Goal: Task Accomplishment & Management: Manage account settings

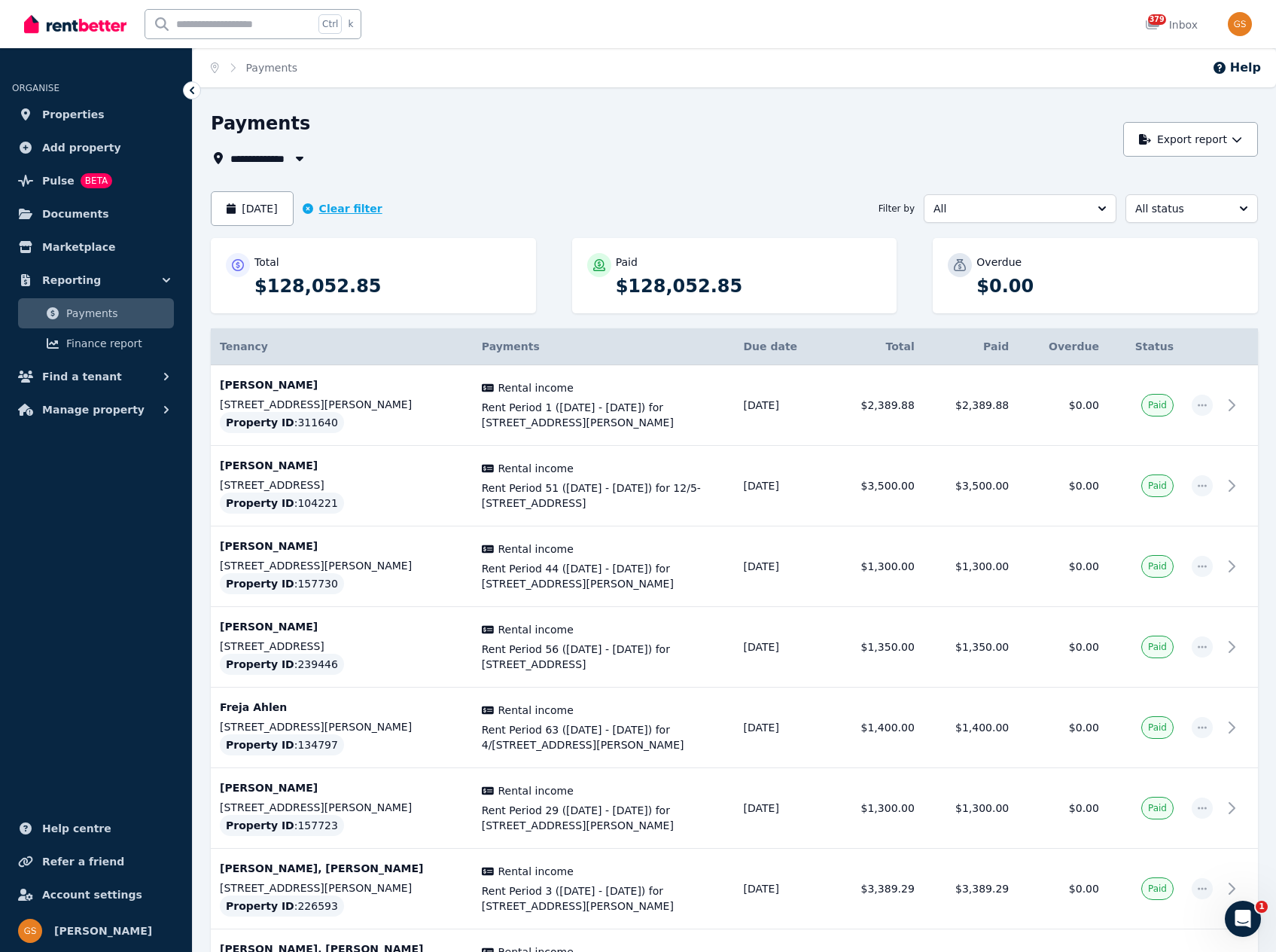
click at [313, 205] on icon "button" at bounding box center [308, 209] width 10 height 10
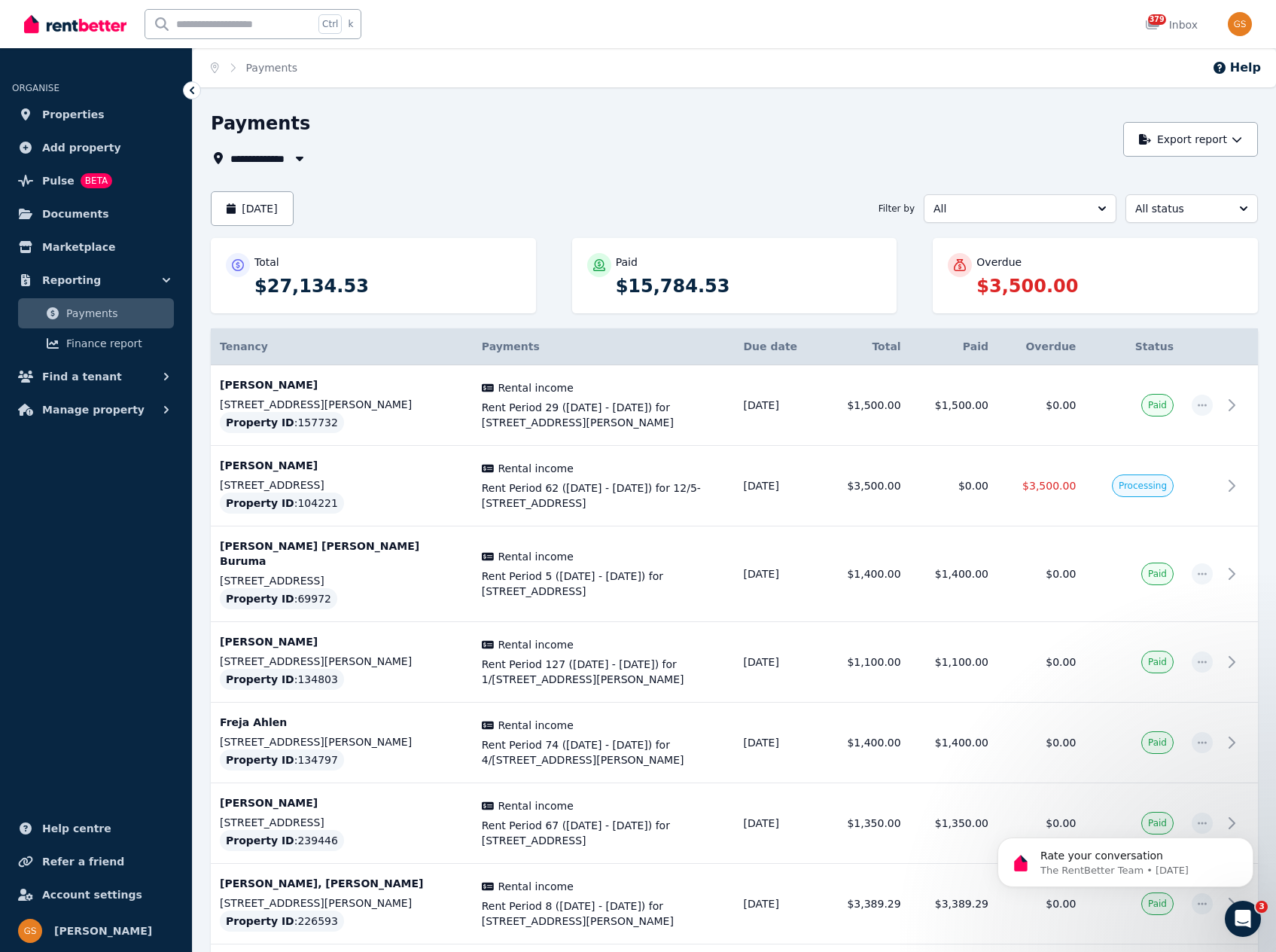
click at [810, 168] on div "**********" at bounding box center [734, 796] width 1048 height 1370
click at [294, 215] on button "September 2025" at bounding box center [252, 209] width 83 height 35
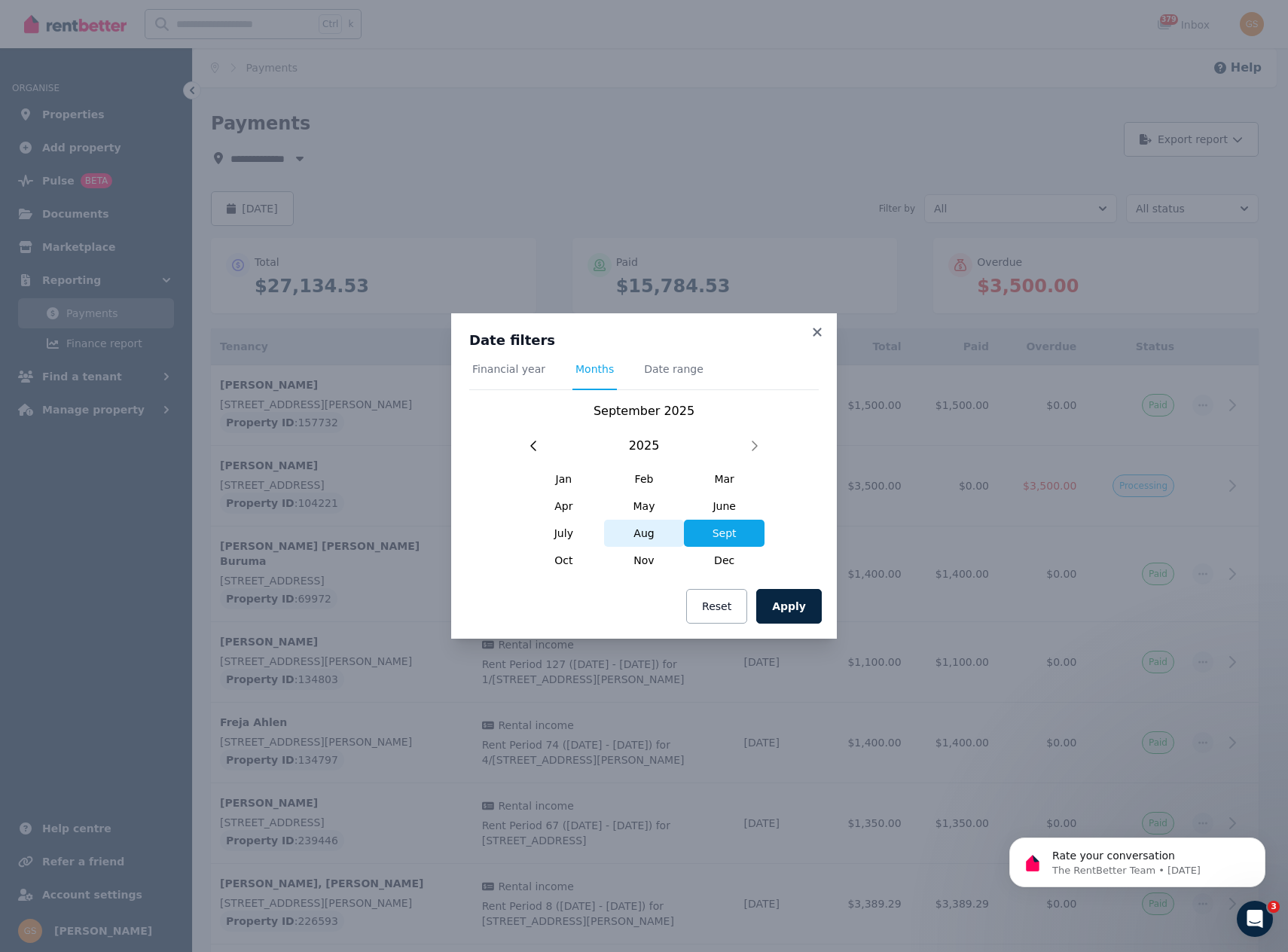
click at [634, 536] on span "Aug" at bounding box center [644, 533] width 80 height 27
click at [782, 608] on button "Apply" at bounding box center [789, 607] width 66 height 35
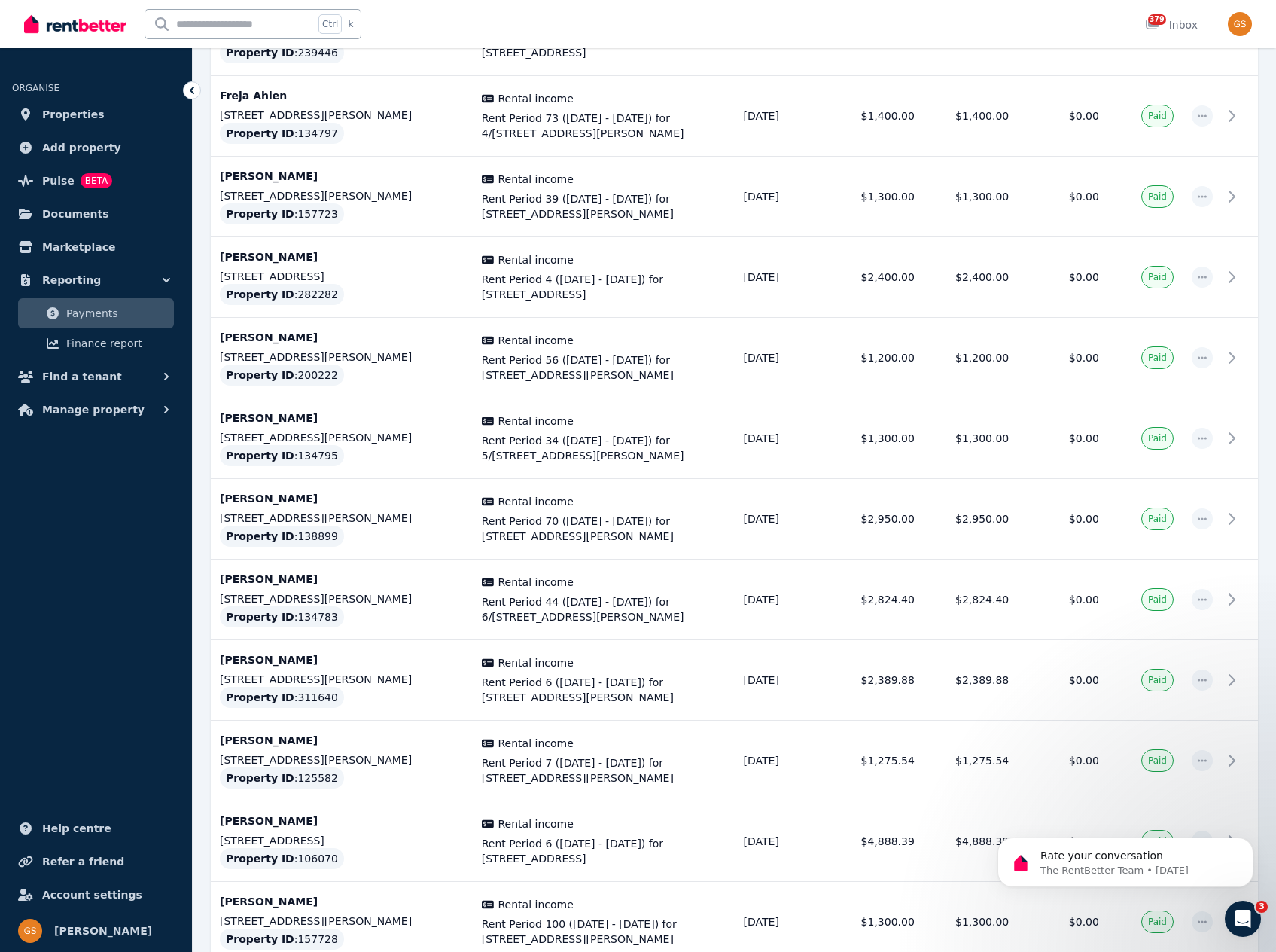
scroll to position [3551, 0]
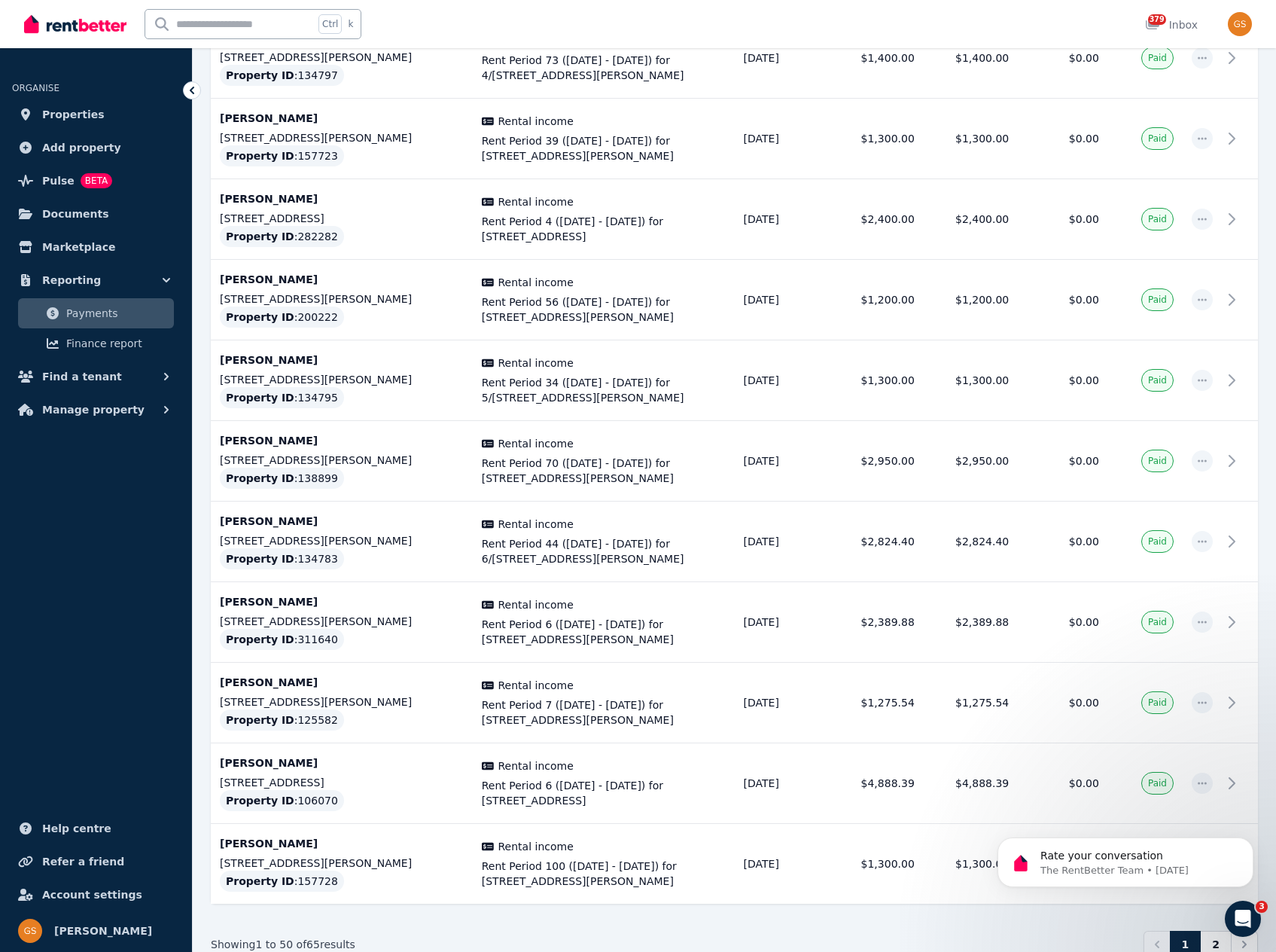
click at [1212, 893] on body "Rate your conversation The RentBetter Team • 2d ago" at bounding box center [1126, 858] width 289 height 94
drag, startPoint x: 1208, startPoint y: 939, endPoint x: 1208, endPoint y: 892, distance: 47.0
click at [1208, 893] on body "Rate your conversation The RentBetter Team • 2d ago" at bounding box center [1126, 858] width 289 height 94
click at [1250, 845] on icon "Dismiss notification" at bounding box center [1249, 841] width 8 height 8
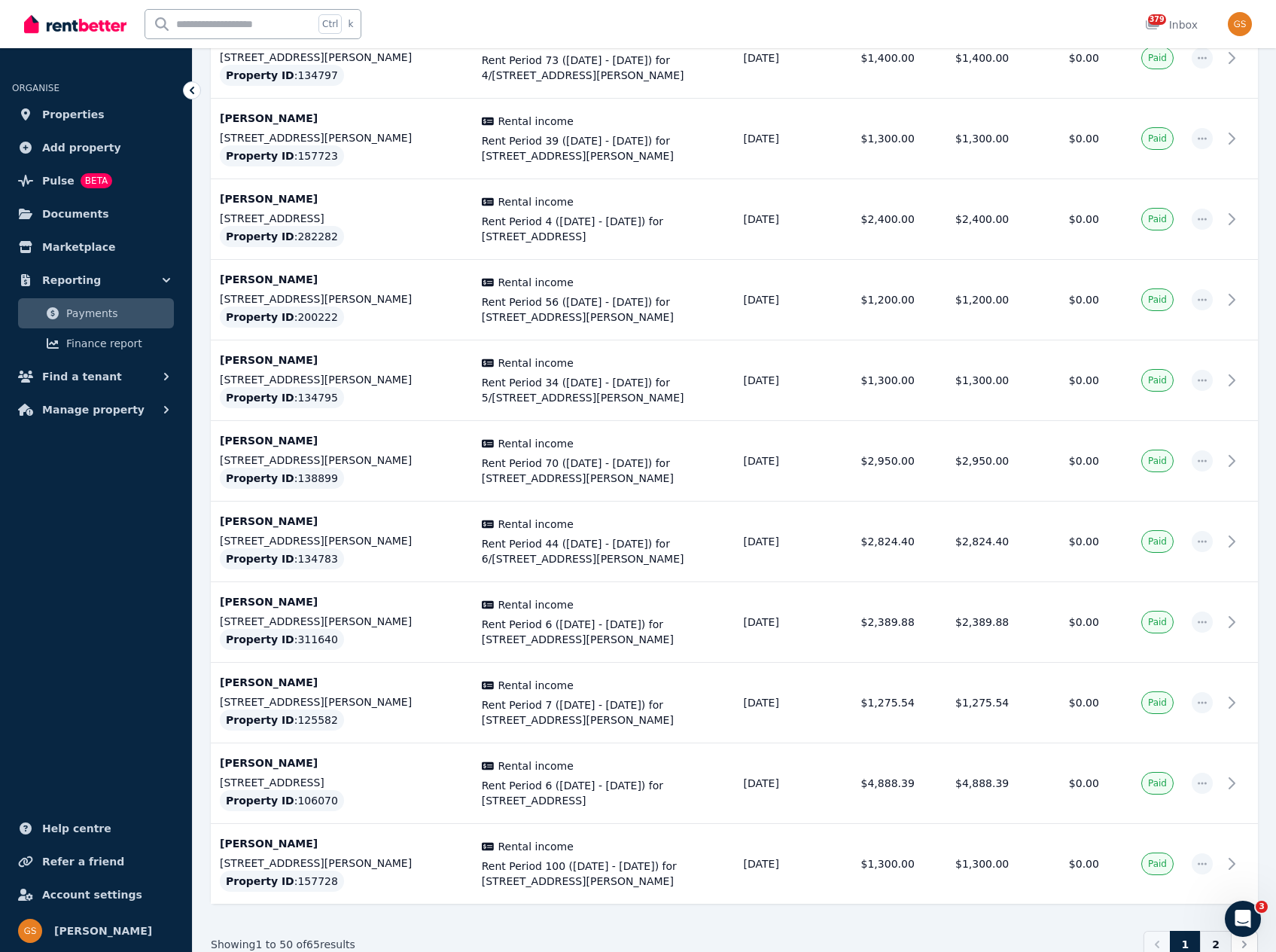
click at [1224, 931] on link "2" at bounding box center [1216, 944] width 31 height 27
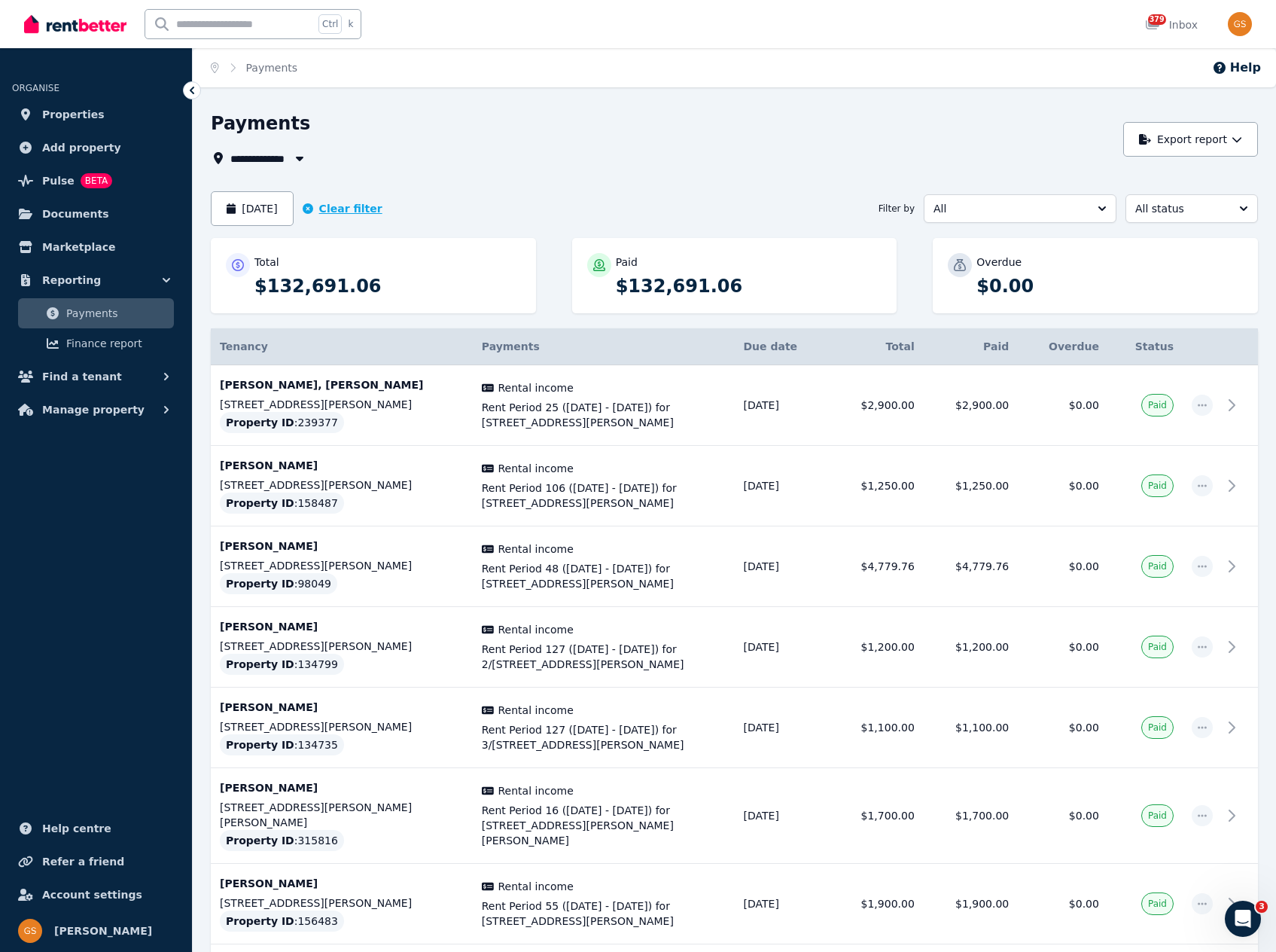
click at [361, 210] on button "Clear filter" at bounding box center [342, 208] width 80 height 15
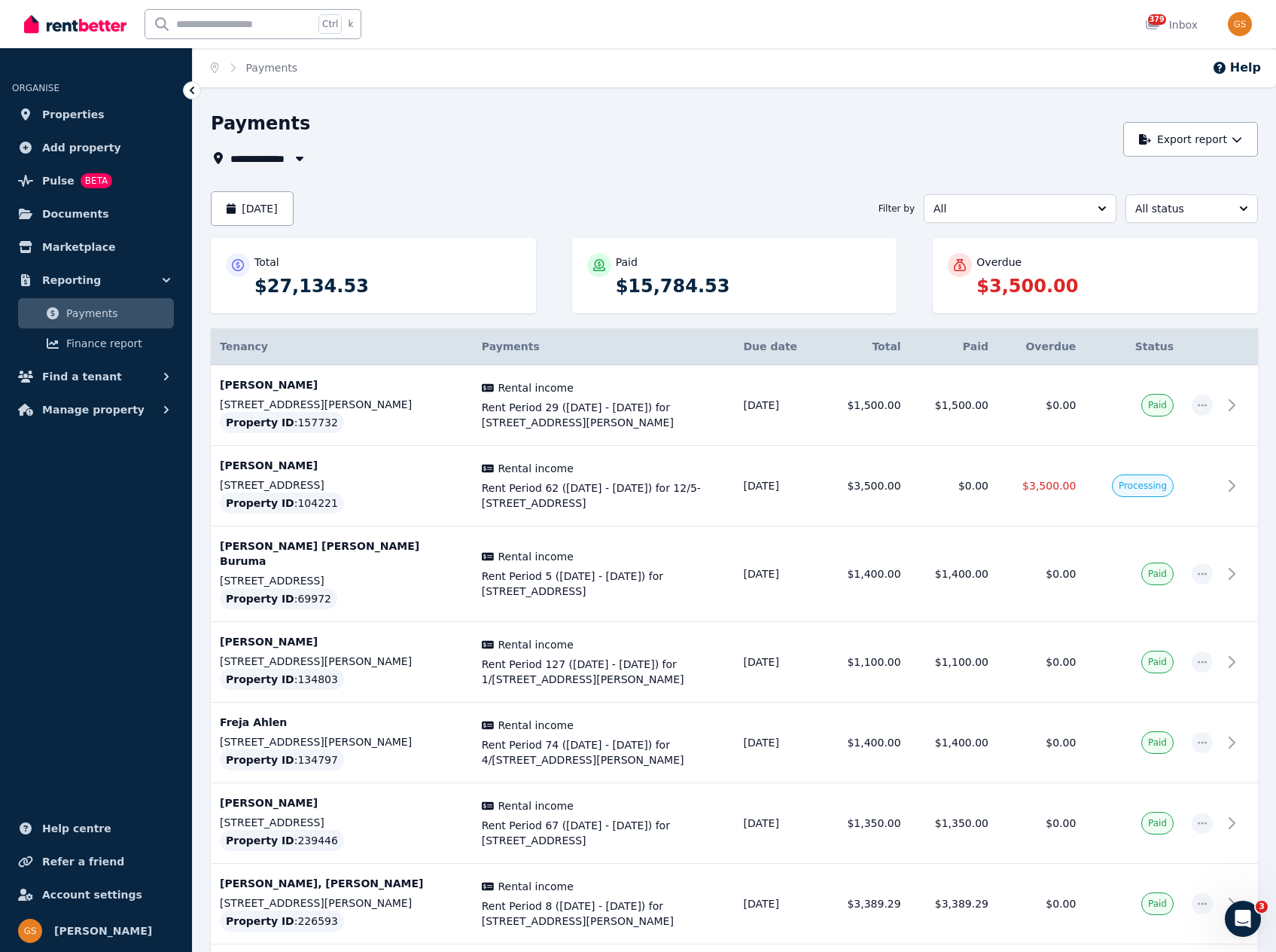
click at [367, 207] on div "September 2025 Filter by All All status" at bounding box center [734, 209] width 1048 height 35
click at [294, 210] on button "September 2025" at bounding box center [252, 209] width 83 height 35
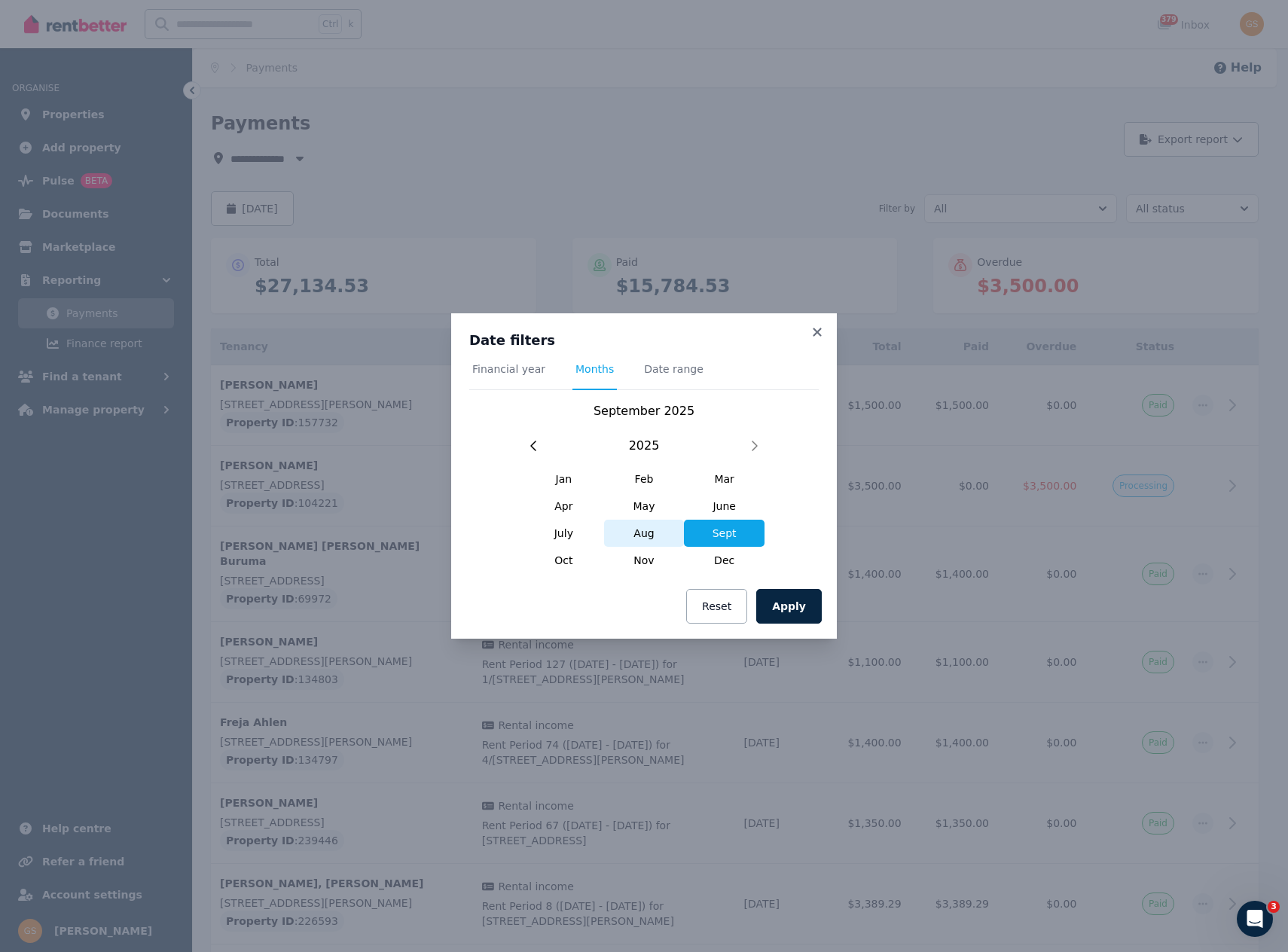
click at [640, 536] on span "Aug" at bounding box center [644, 533] width 80 height 27
drag, startPoint x: 792, startPoint y: 613, endPoint x: 765, endPoint y: 546, distance: 72.2
click at [792, 613] on button "Apply" at bounding box center [789, 607] width 66 height 35
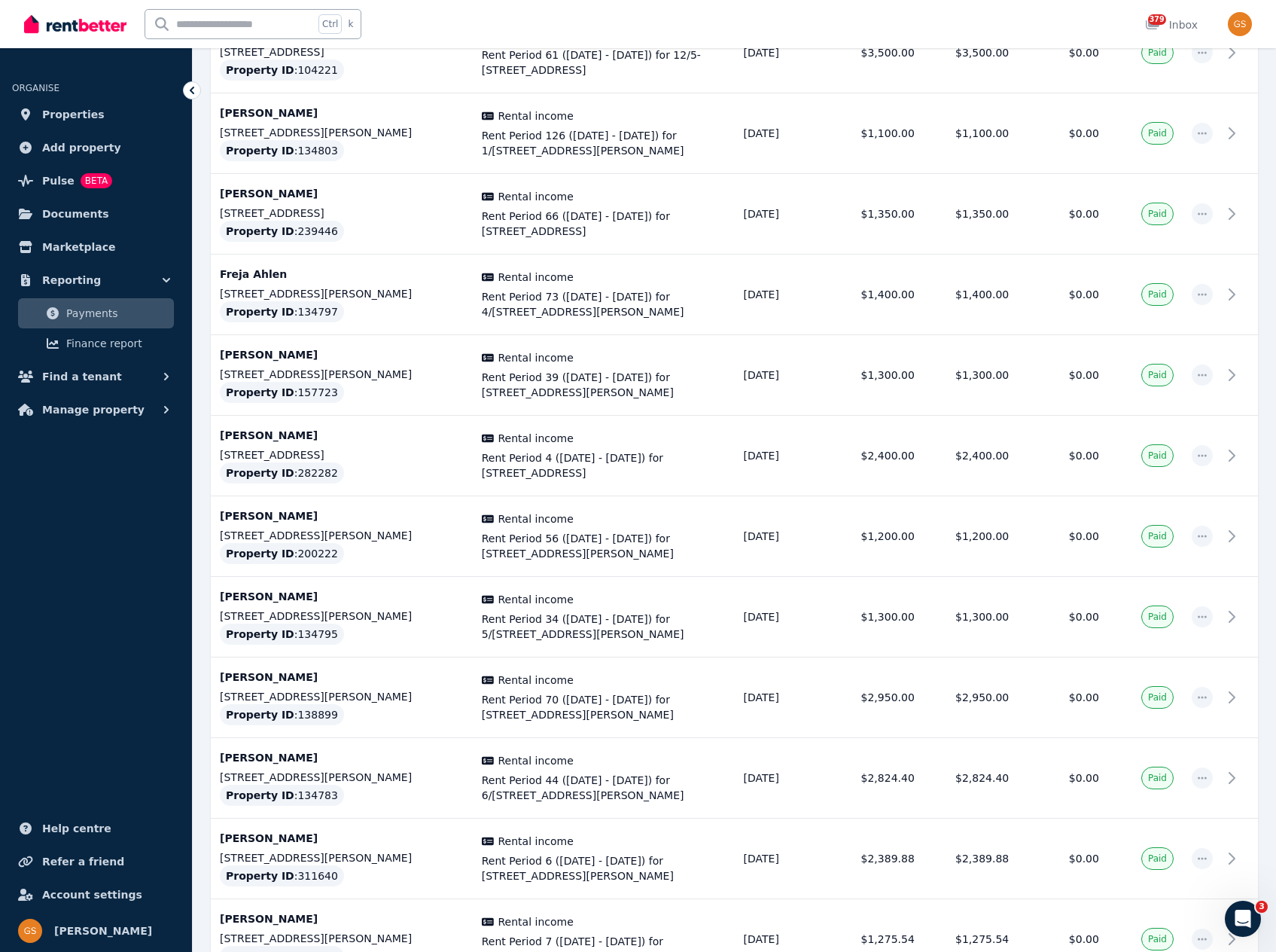
scroll to position [3551, 0]
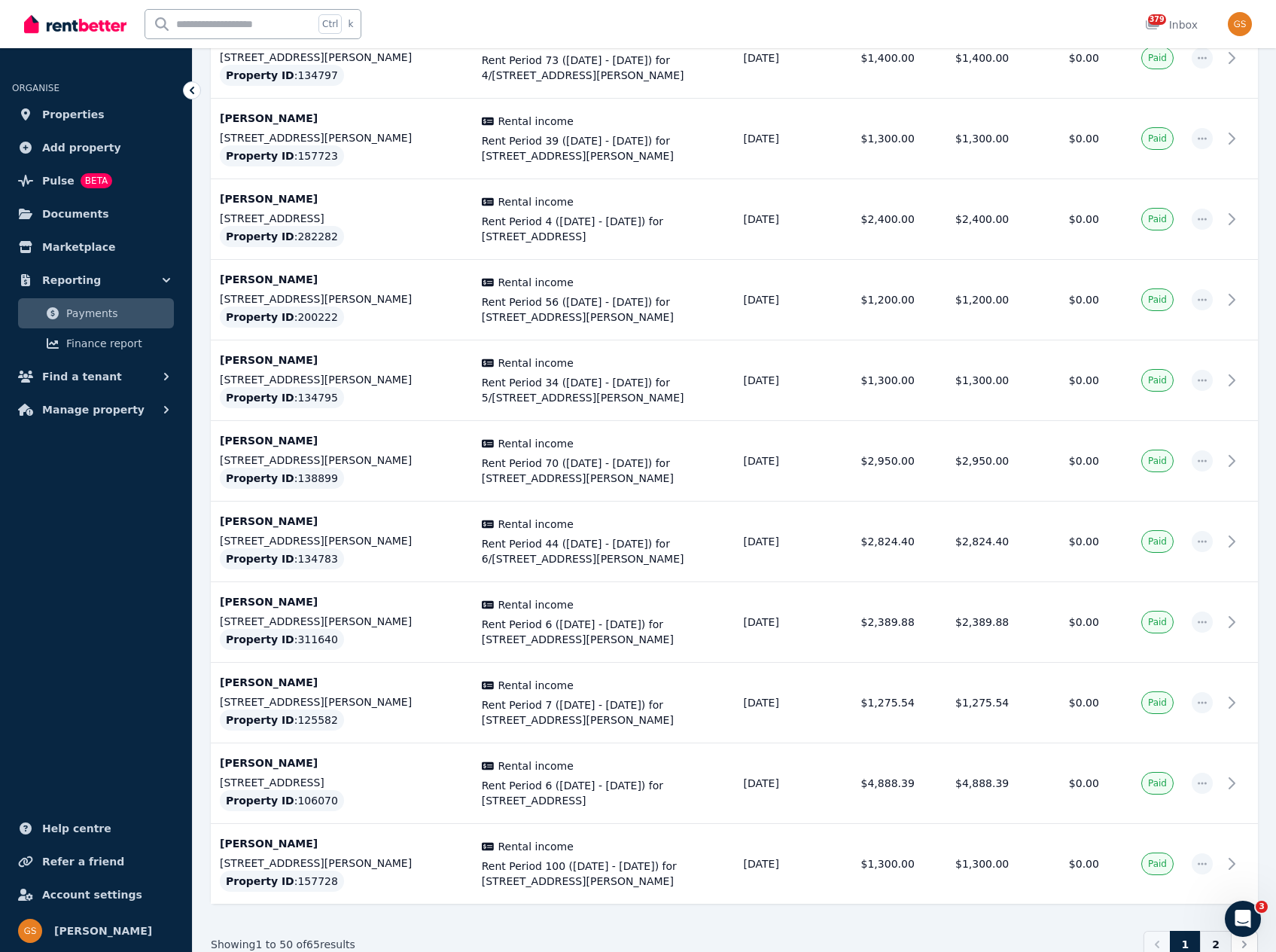
click at [1222, 931] on link "2" at bounding box center [1216, 944] width 31 height 27
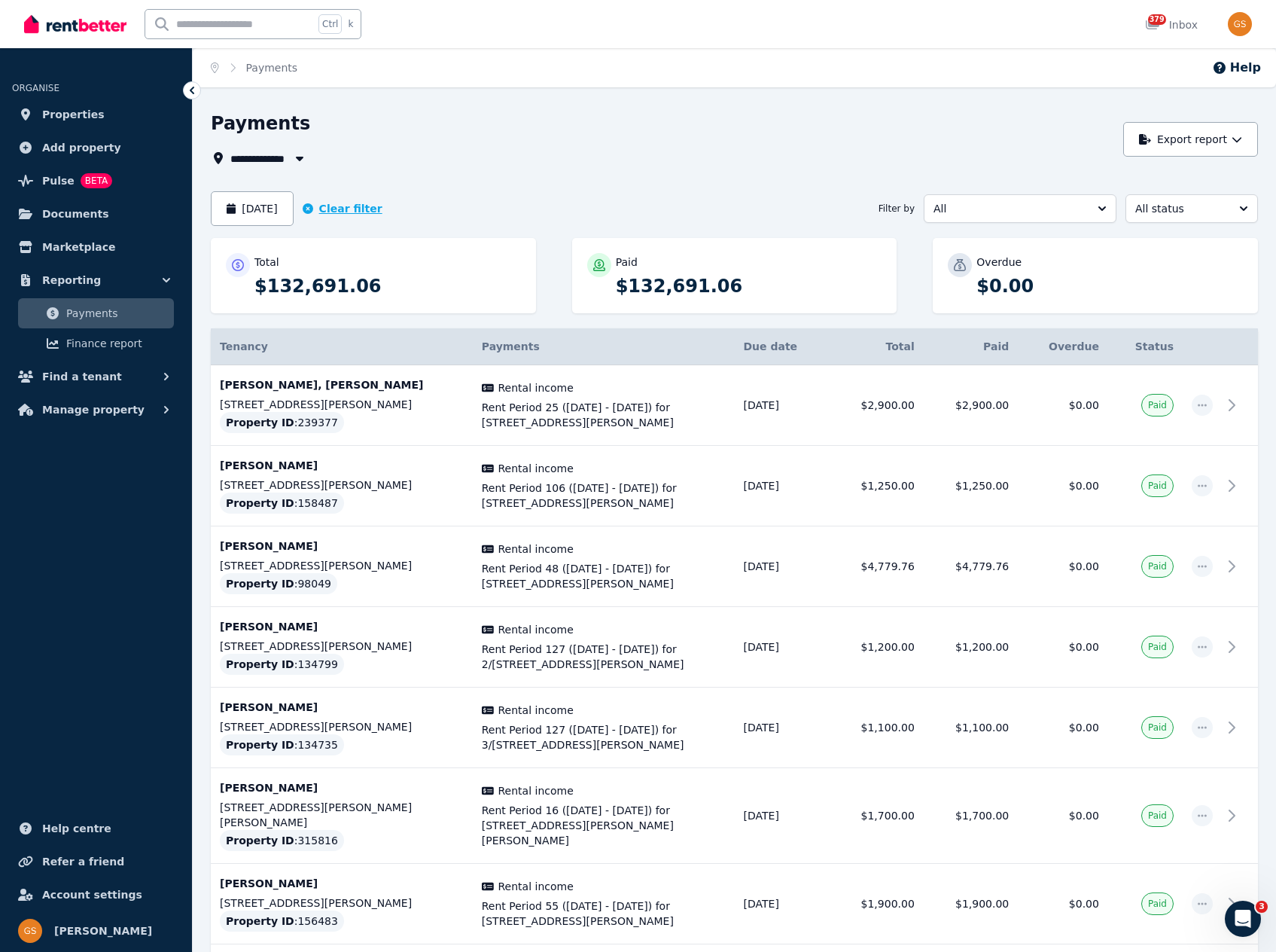
click at [340, 209] on button "Clear filter" at bounding box center [342, 208] width 80 height 15
